Goal: Information Seeking & Learning: Learn about a topic

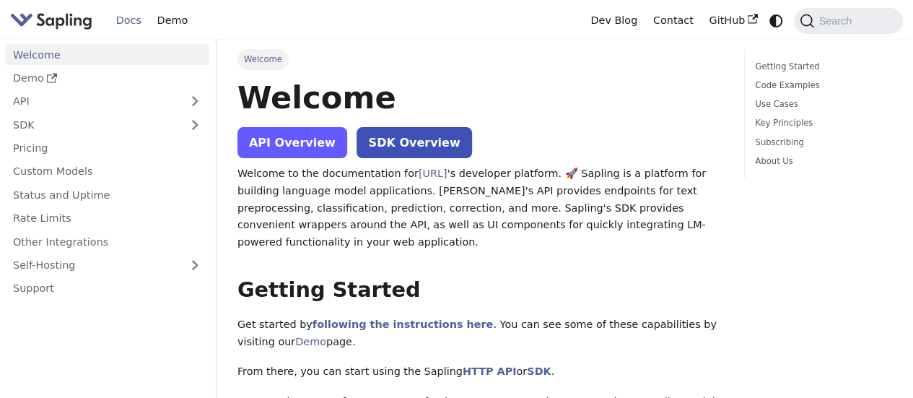
click at [266, 149] on link "API Overview" at bounding box center [292, 142] width 110 height 31
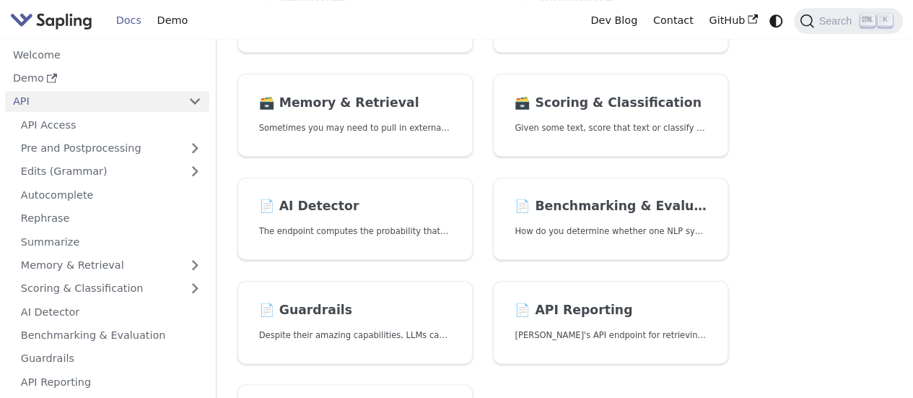
scroll to position [416, 0]
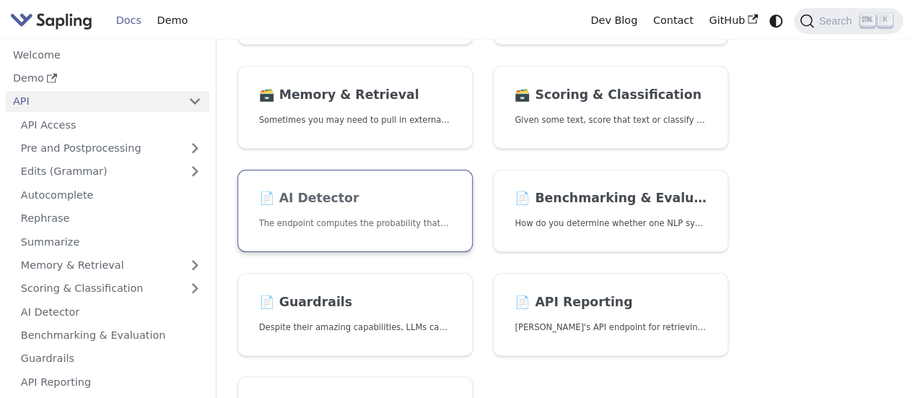
click at [393, 228] on p "The endpoint computes the probability that a piece of text is AI-generated," at bounding box center [355, 224] width 192 height 14
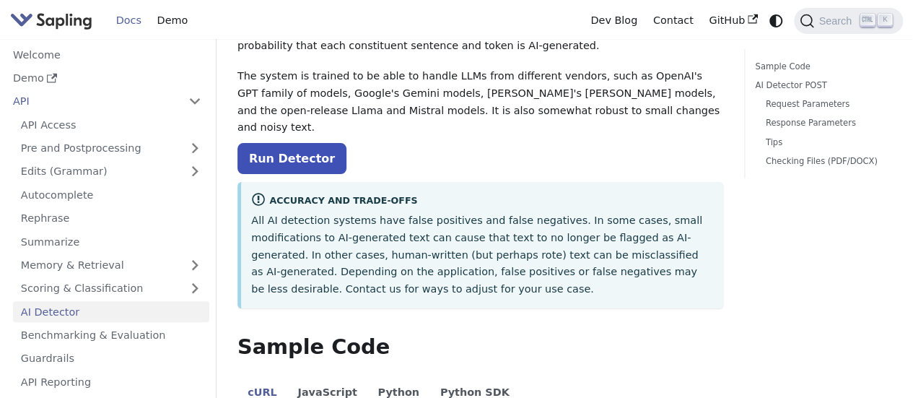
scroll to position [114, 0]
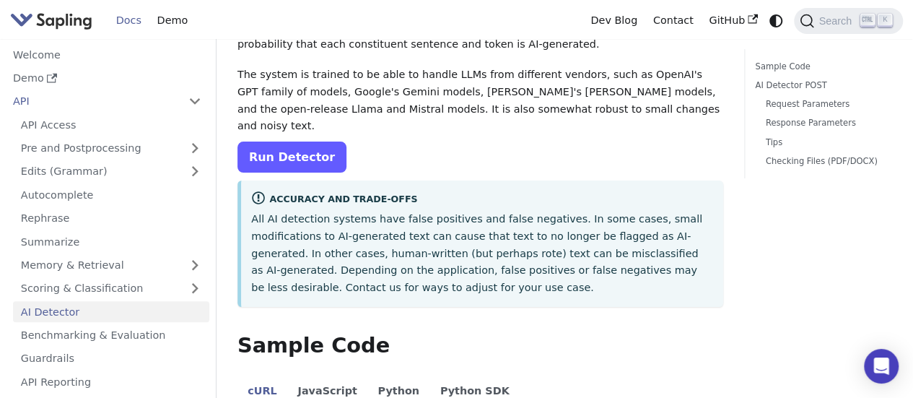
click at [303, 141] on link "Run Detector" at bounding box center [291, 156] width 109 height 31
